Goal: Transaction & Acquisition: Purchase product/service

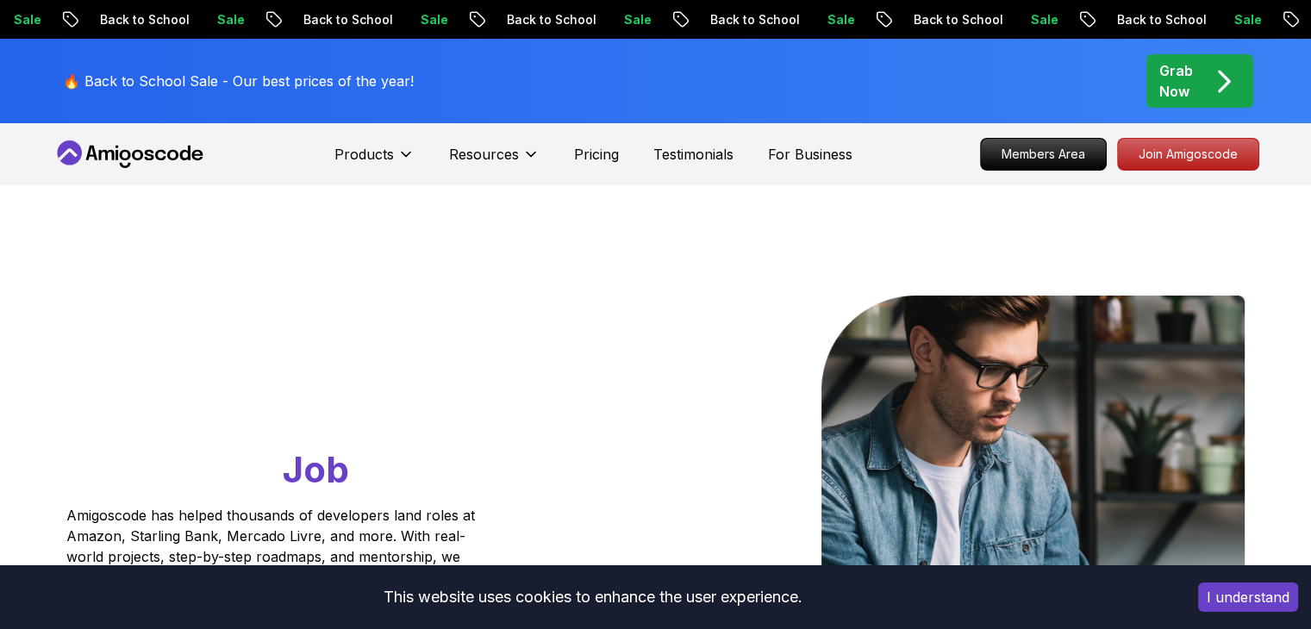
click at [1251, 600] on button "I understand" at bounding box center [1248, 597] width 100 height 29
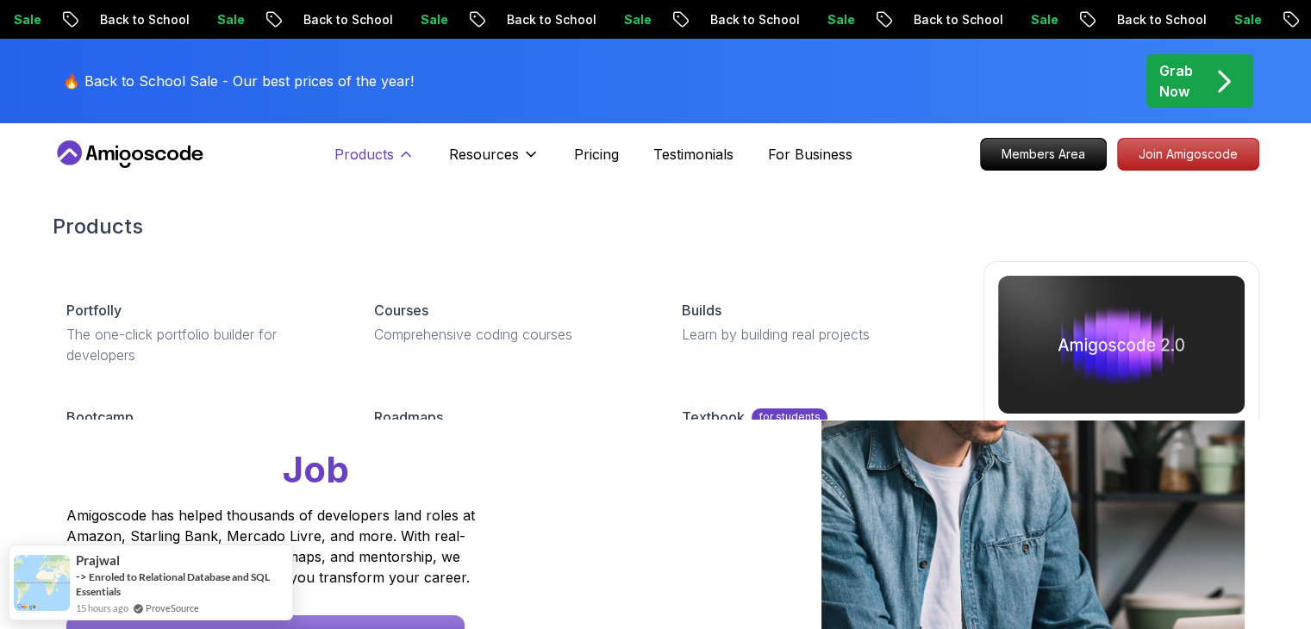
click at [380, 145] on p "Products" at bounding box center [363, 154] width 59 height 21
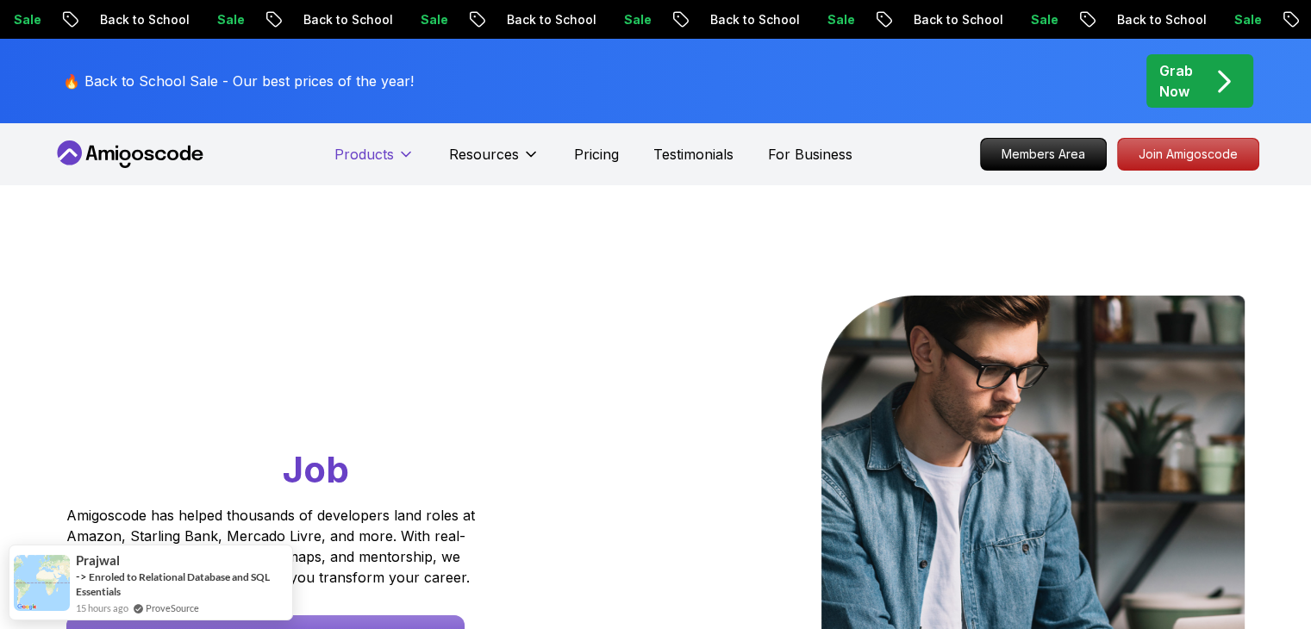
click at [383, 149] on p "Products" at bounding box center [363, 154] width 59 height 21
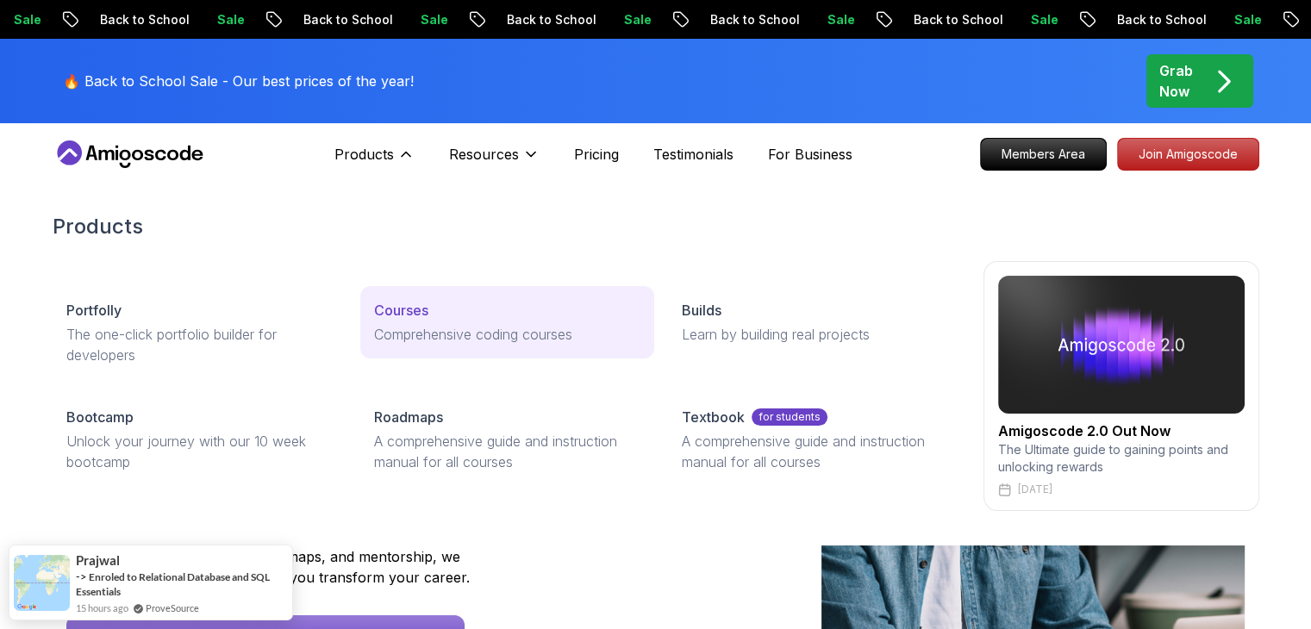
click at [397, 321] on link "Courses Comprehensive coding courses" at bounding box center [507, 322] width 294 height 72
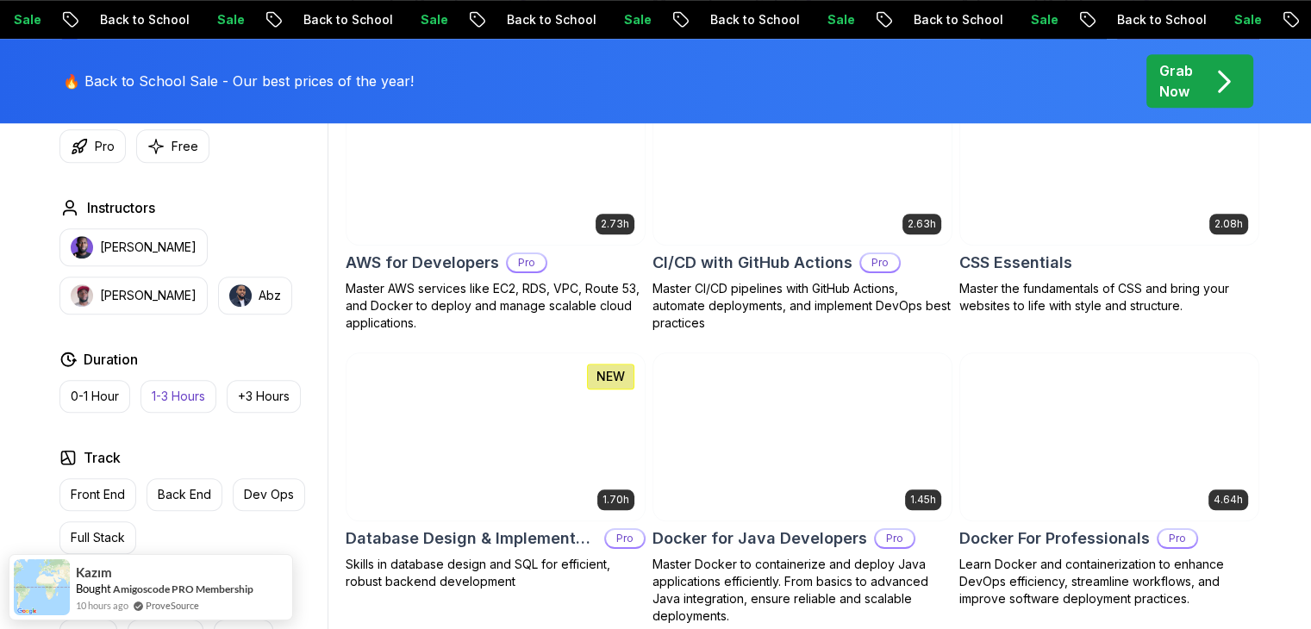
scroll to position [1637, 0]
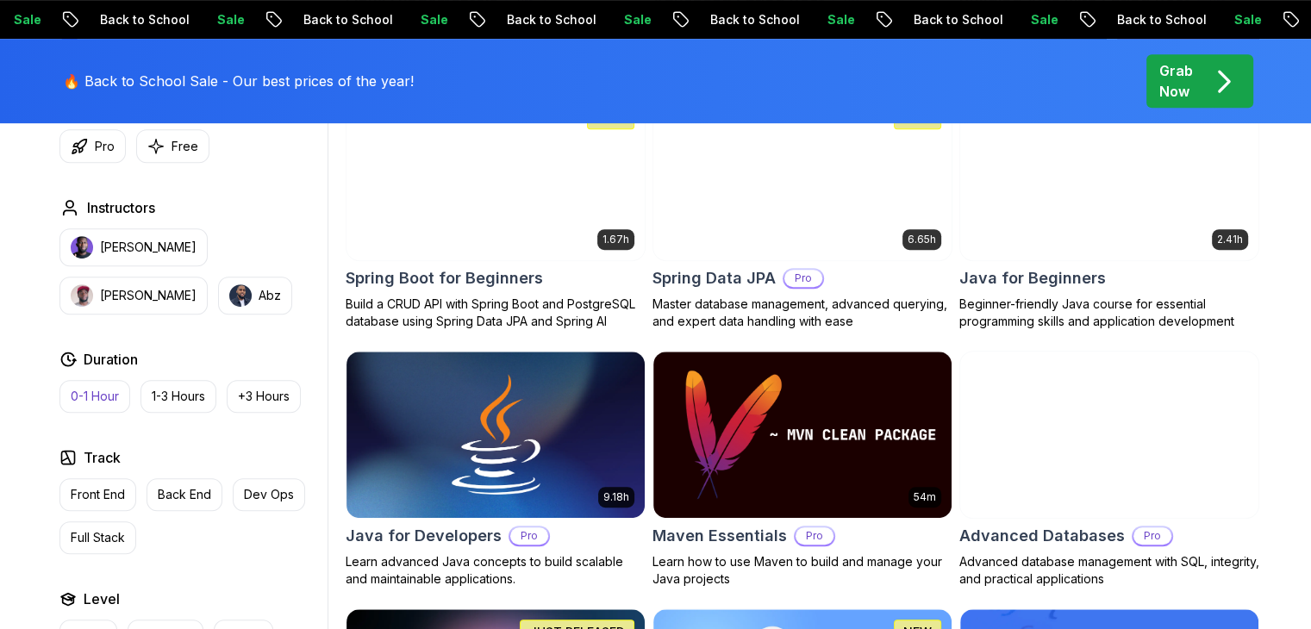
scroll to position [776, 0]
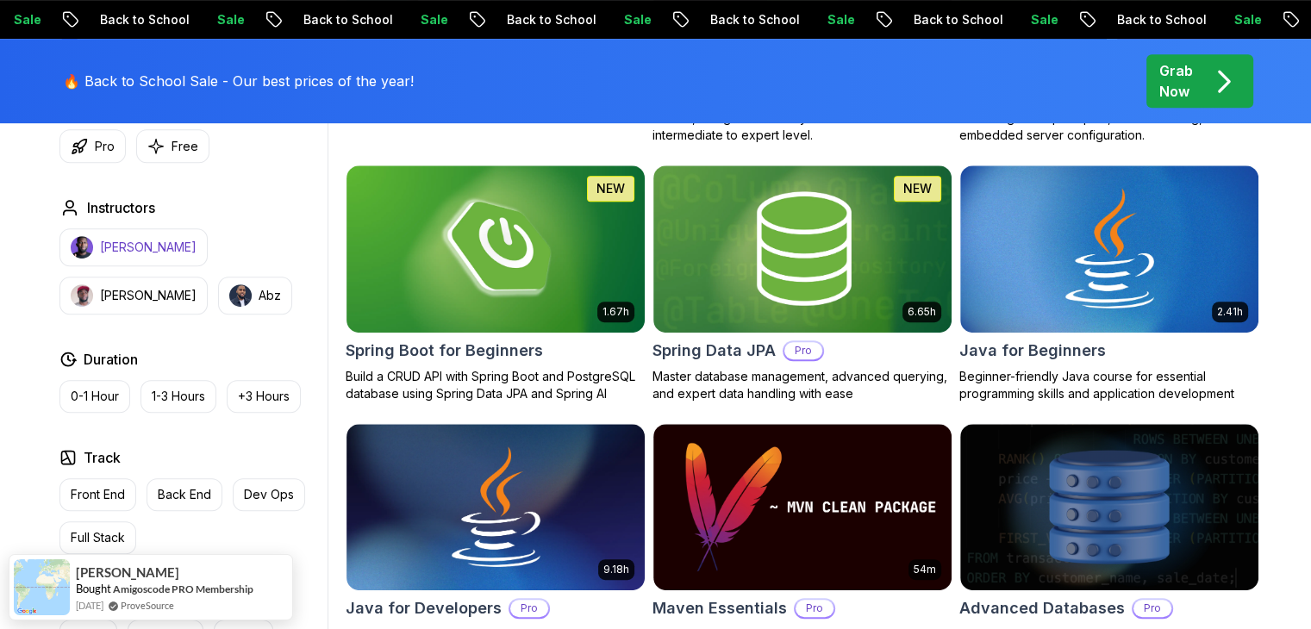
click at [138, 259] on button "[PERSON_NAME]" at bounding box center [133, 247] width 148 height 38
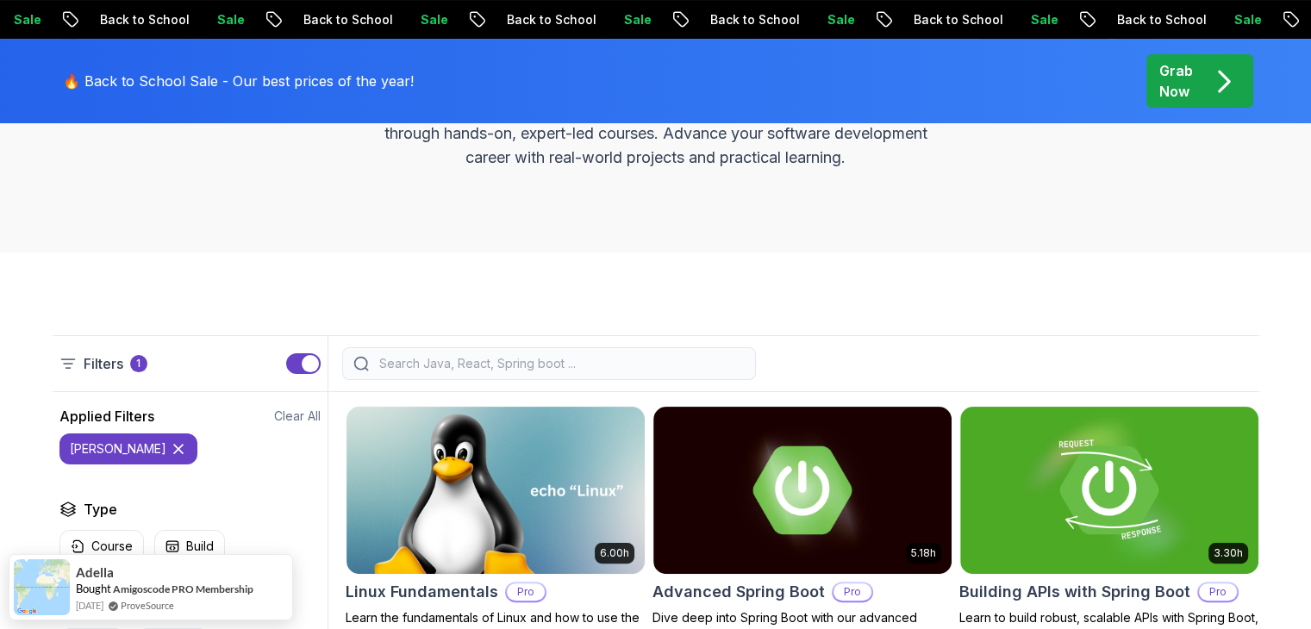
scroll to position [172, 0]
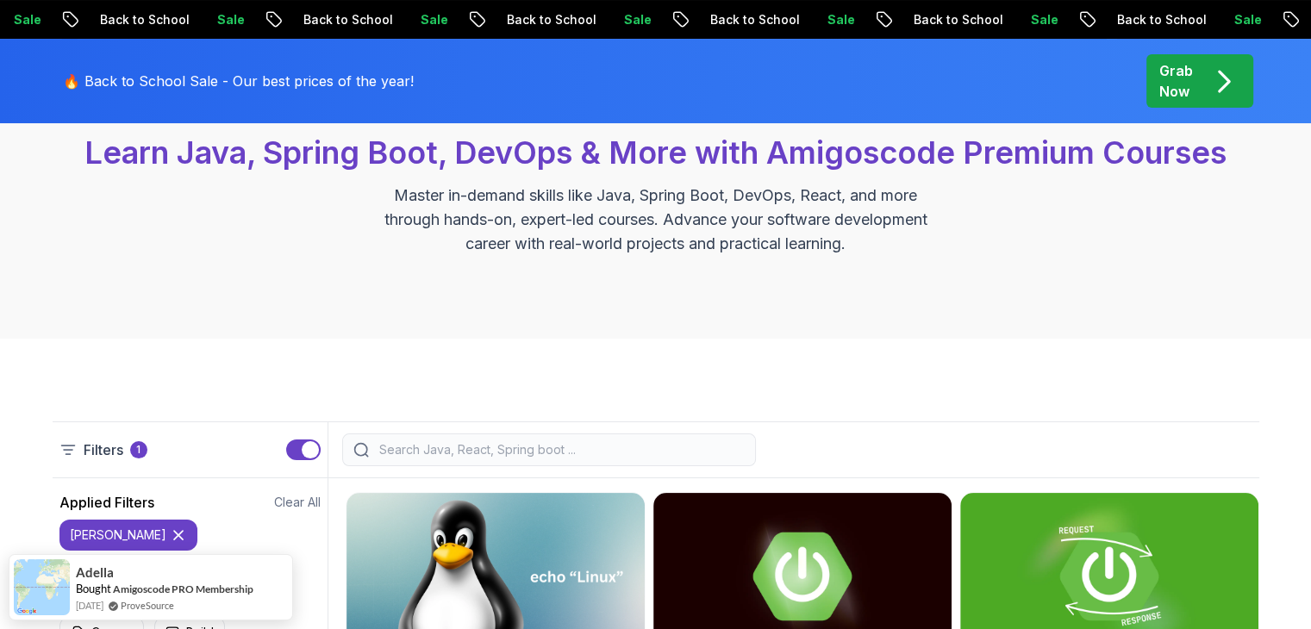
click at [1167, 85] on p "Grab Now" at bounding box center [1176, 80] width 34 height 41
